Goal: Use online tool/utility: Utilize a website feature to perform a specific function

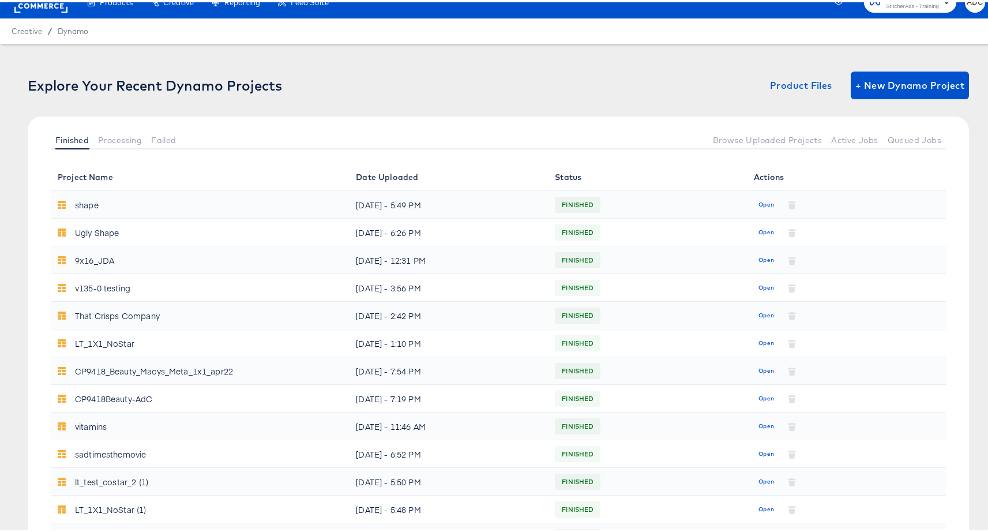
scroll to position [20, 0]
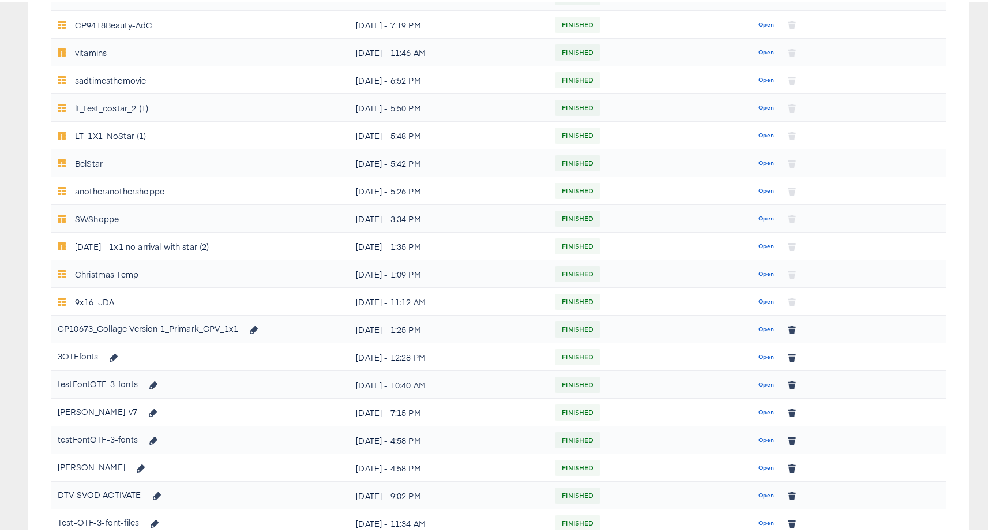
scroll to position [392, 0]
click at [763, 328] on span "Open" at bounding box center [767, 325] width 16 height 10
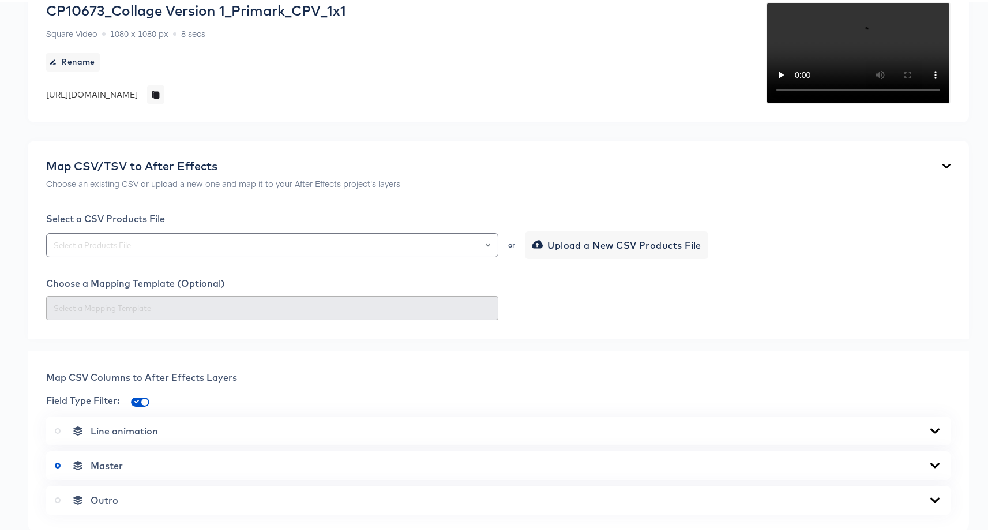
scroll to position [119, 0]
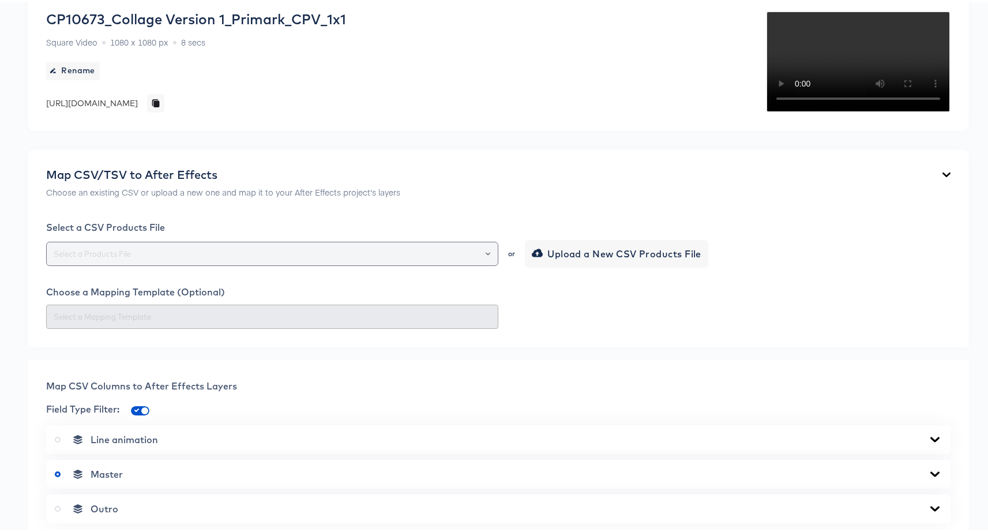
click at [239, 258] on input "text" at bounding box center [272, 251] width 442 height 13
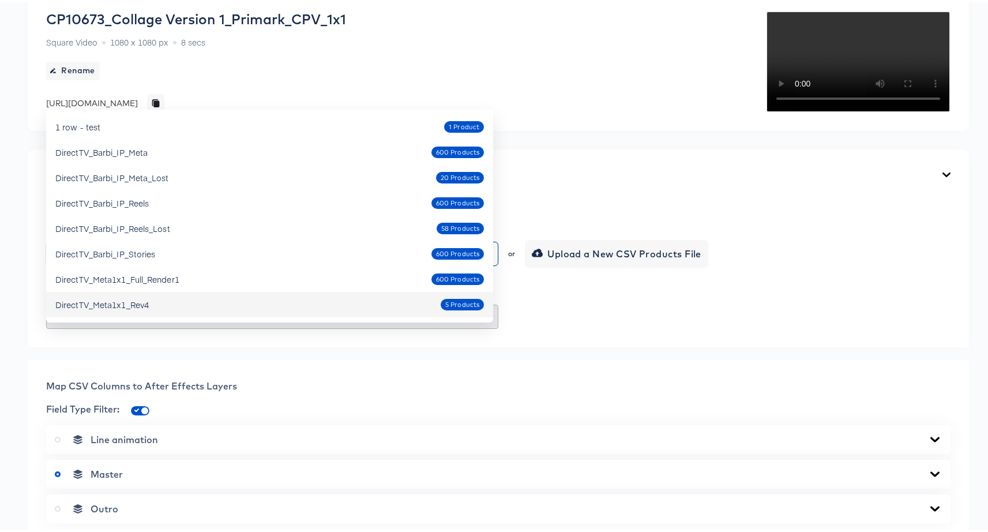
click at [268, 300] on div "DirectTV_Meta1x1_Rev4 5 Products" at bounding box center [269, 302] width 429 height 18
type input "DirectTV_Meta1x1_Rev4"
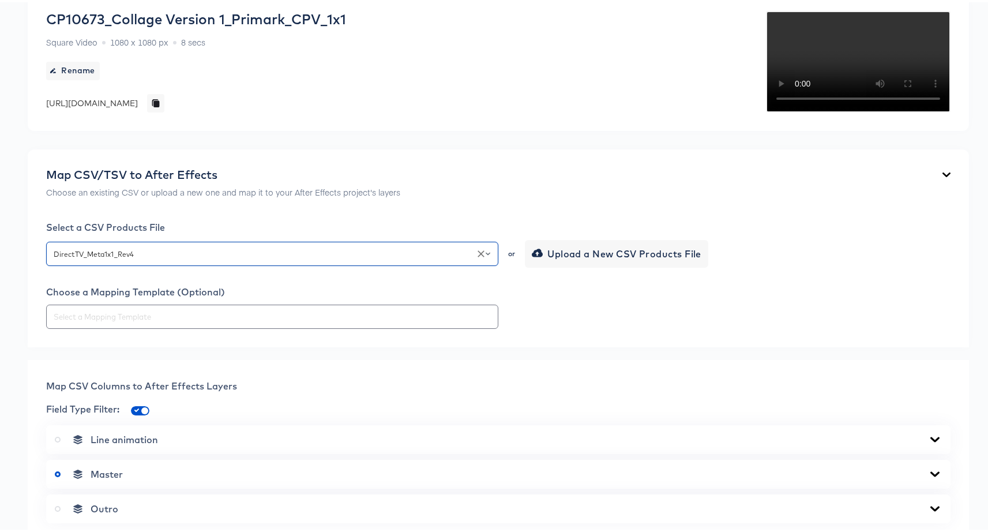
click at [37, 345] on div "Map CSV/TSV to After Effects Choose an existing CSV or upload a new one and map…" at bounding box center [499, 246] width 942 height 198
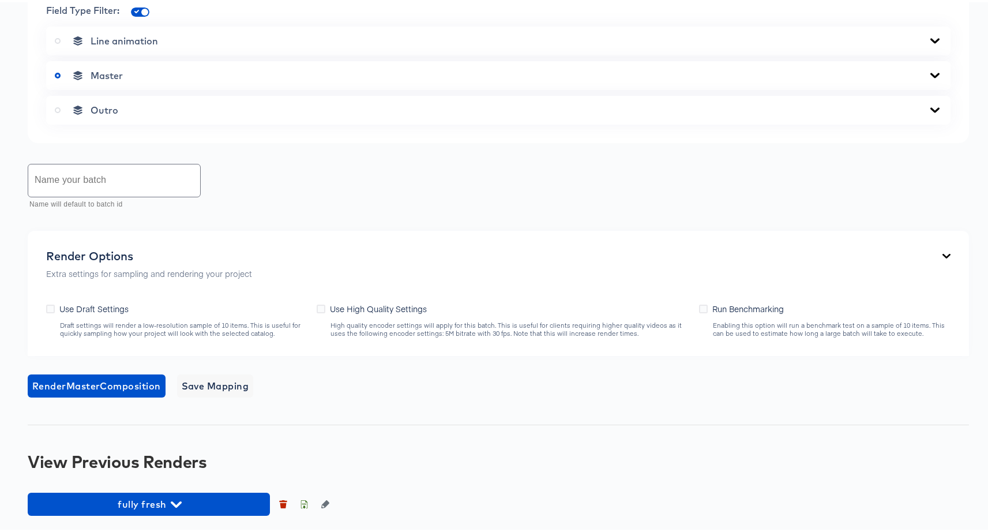
scroll to position [601, 0]
click at [81, 385] on span "Render Master Composition" at bounding box center [96, 384] width 129 height 16
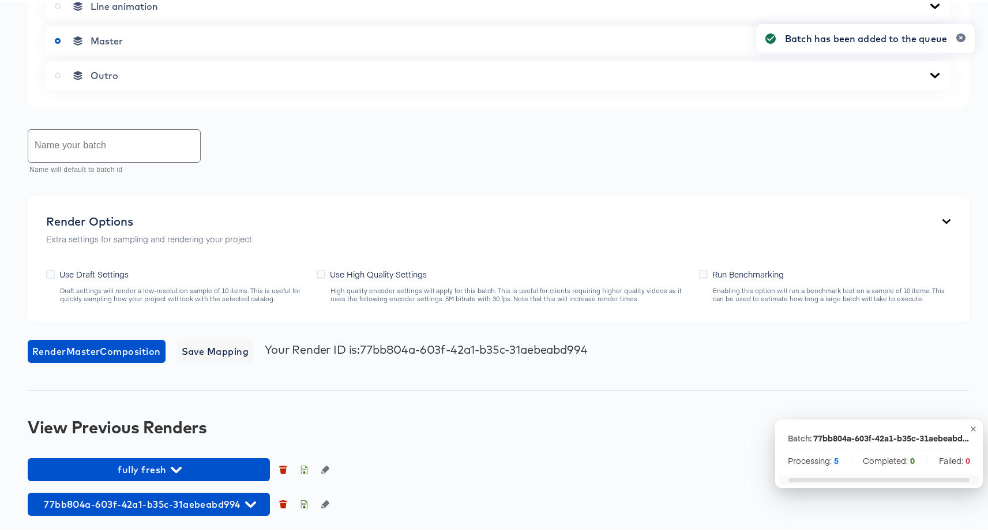
scroll to position [635, 0]
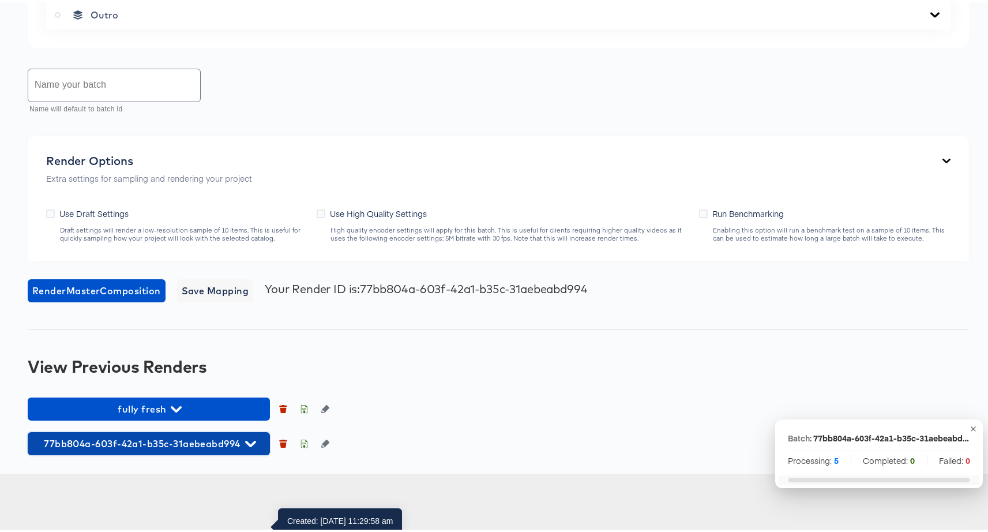
click at [234, 449] on span "77bb804a-603f-42a1-b35c-31aebeabd994" at bounding box center [148, 441] width 231 height 16
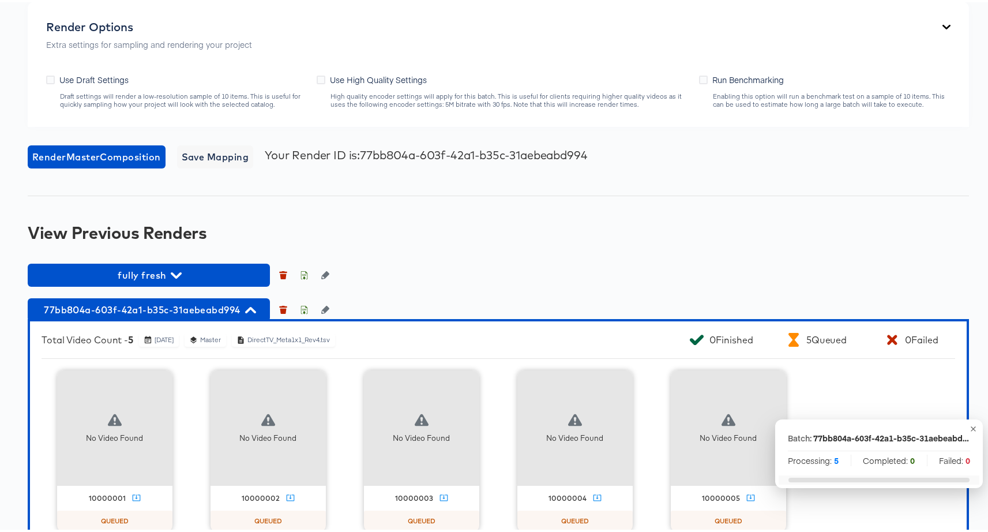
scroll to position [860, 0]
